Goal: Navigation & Orientation: Find specific page/section

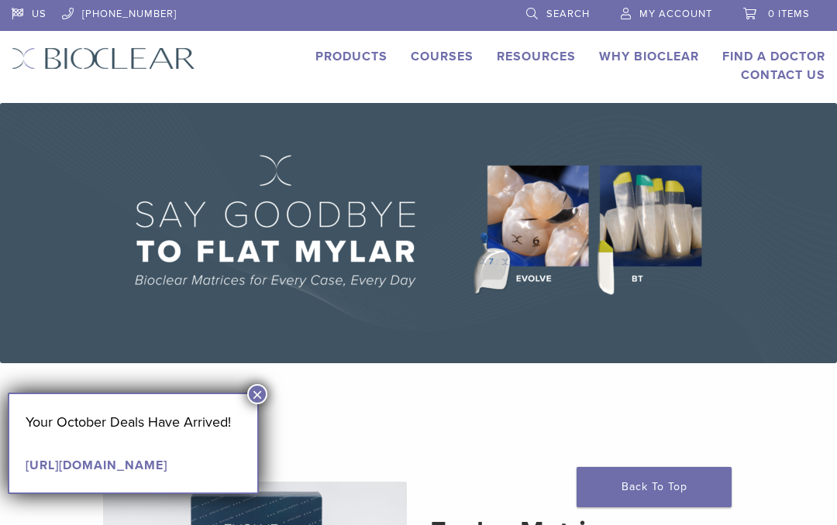
click at [247, 398] on button "×" at bounding box center [257, 394] width 20 height 20
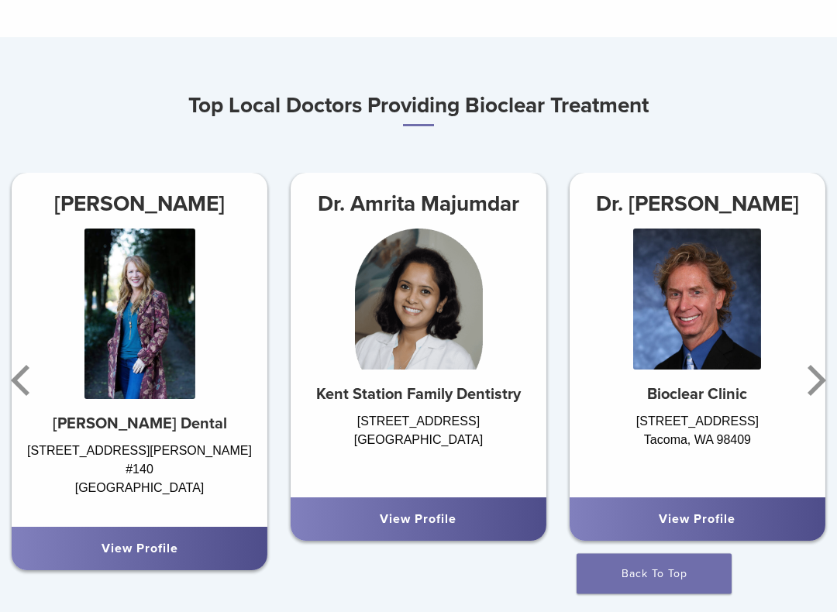
scroll to position [694, 0]
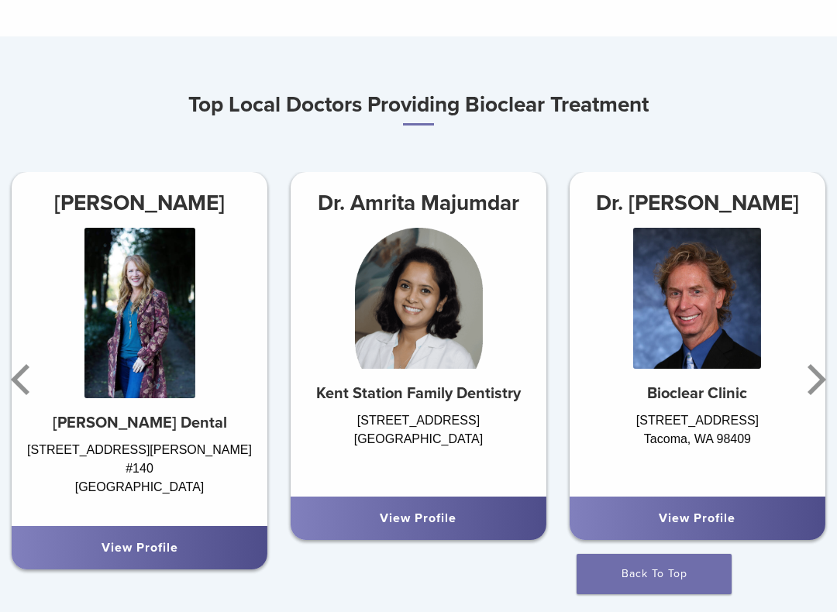
click at [703, 525] on link "View Profile" at bounding box center [697, 518] width 77 height 15
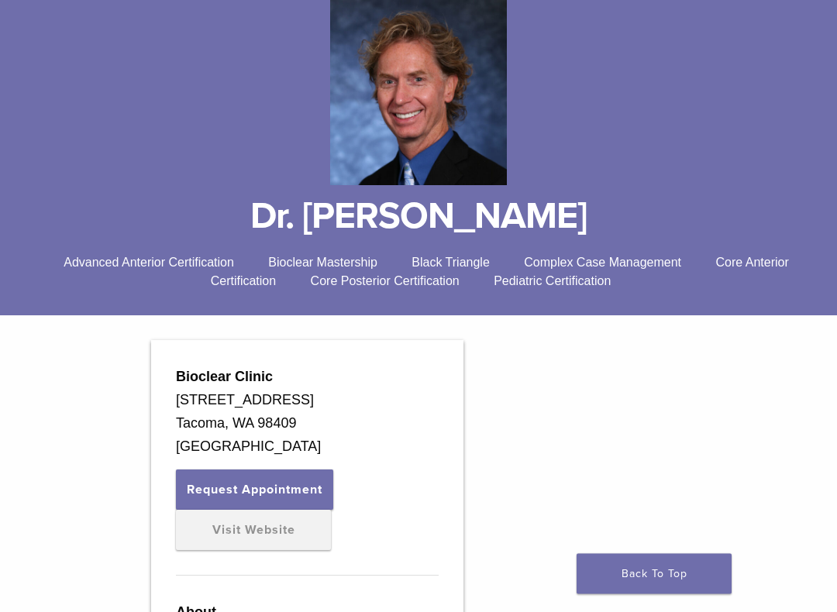
scroll to position [208, 0]
click at [302, 487] on button "Request Appointment" at bounding box center [254, 490] width 157 height 40
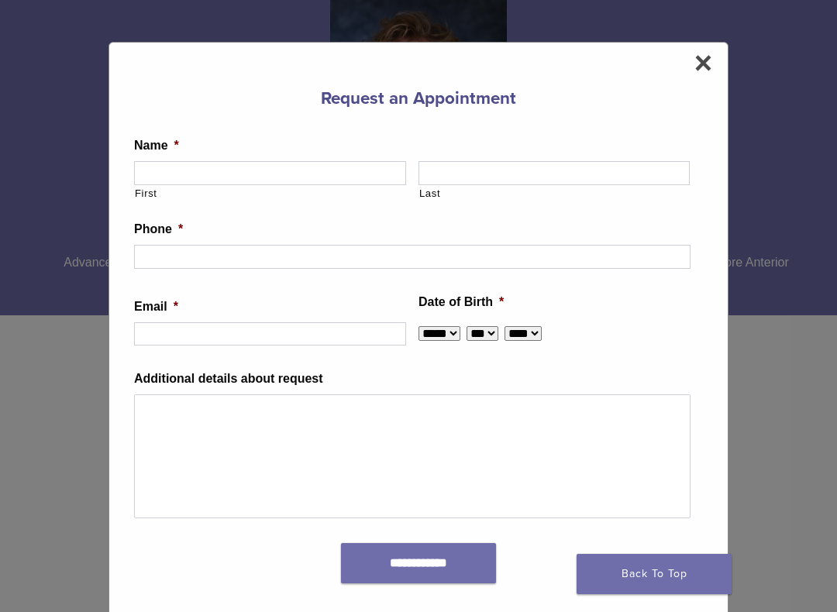
click at [713, 69] on div "**********" at bounding box center [418, 335] width 620 height 587
click at [698, 60] on span "×" at bounding box center [703, 62] width 18 height 31
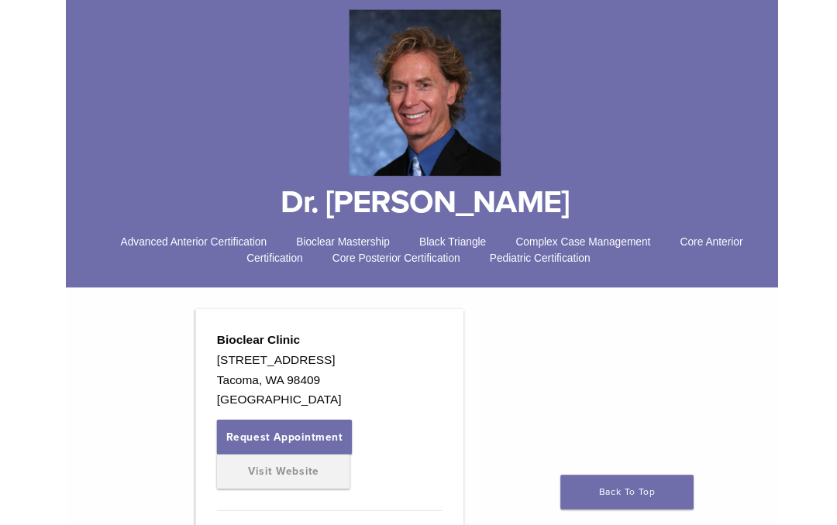
scroll to position [0, 0]
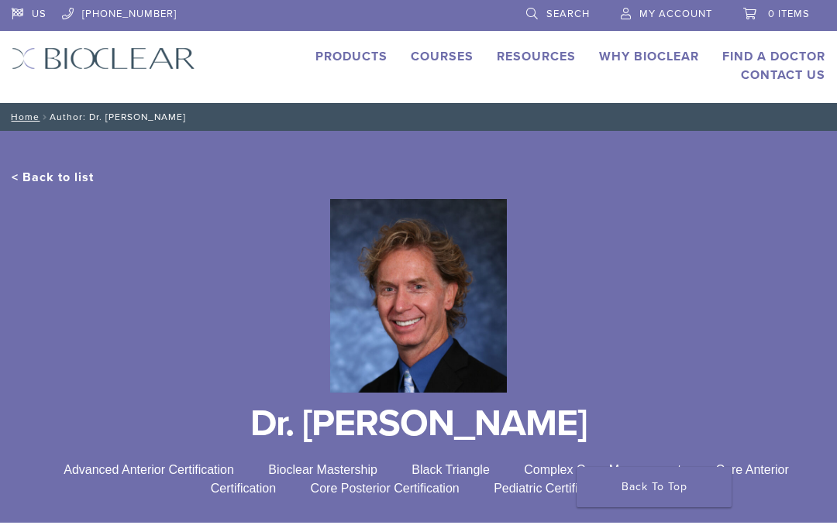
click at [794, 50] on link "Find A Doctor" at bounding box center [773, 56] width 103 height 15
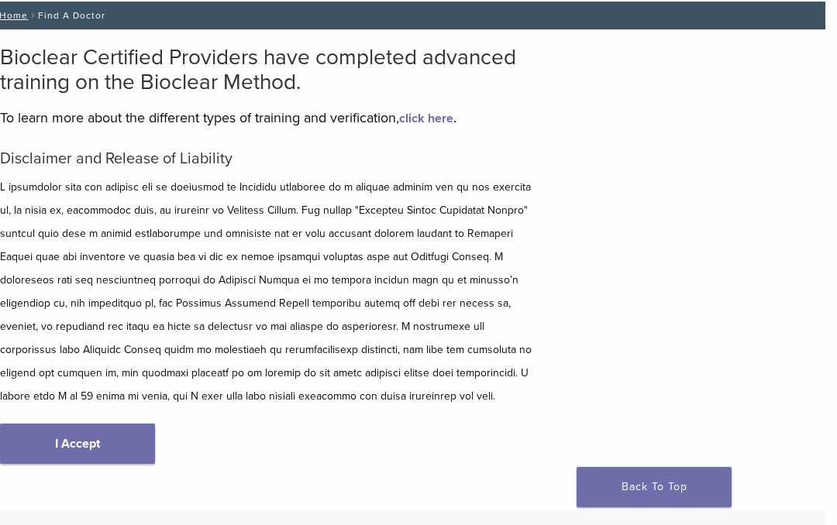
scroll to position [97, 12]
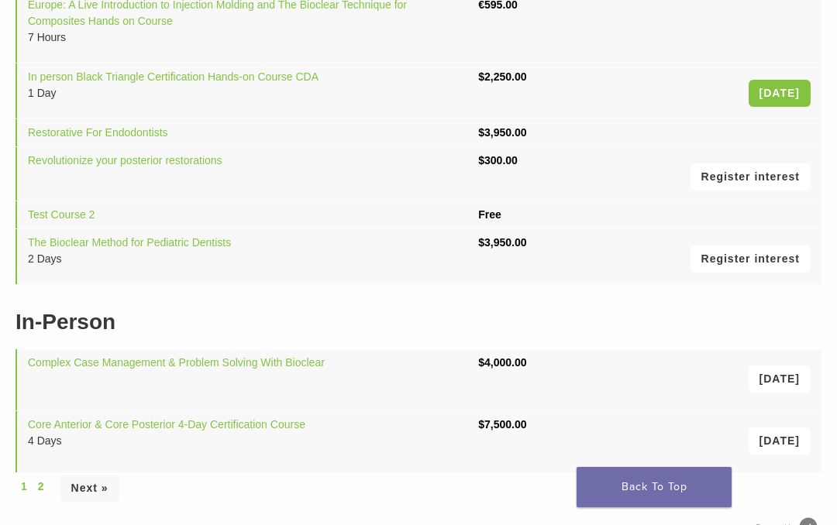
scroll to position [362, 0]
